Goal: Navigation & Orientation: Find specific page/section

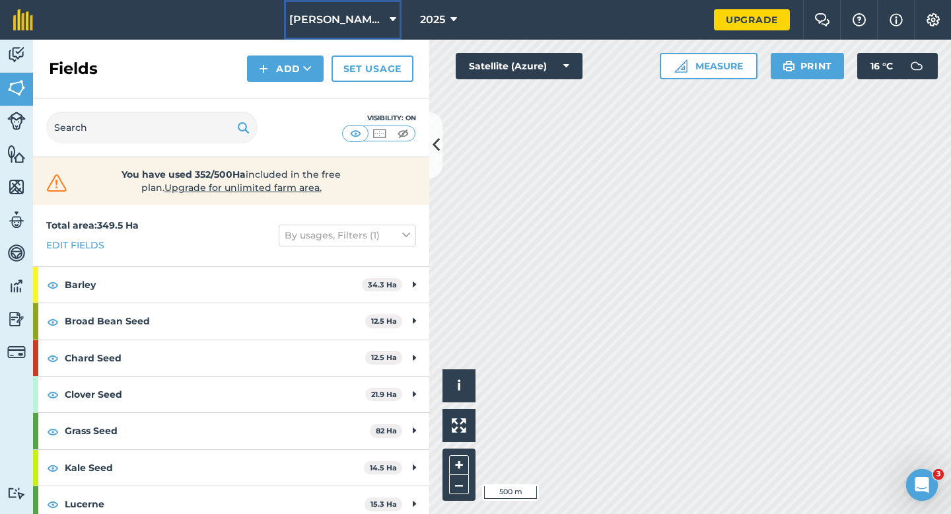
click at [336, 12] on span "[PERSON_NAME] & Sons" at bounding box center [336, 20] width 95 height 16
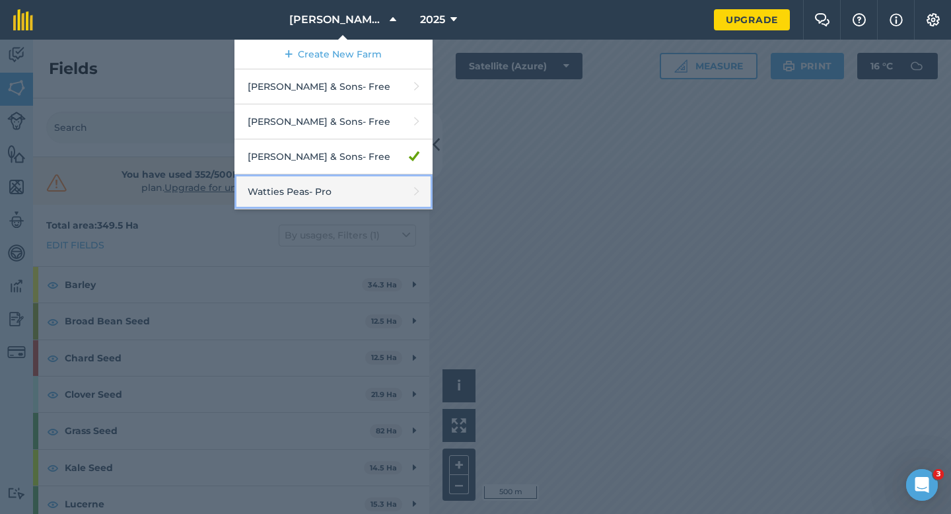
click at [346, 192] on link "Watties Peas - Pro" at bounding box center [334, 191] width 198 height 35
